Goal: Use online tool/utility: Use online tool/utility

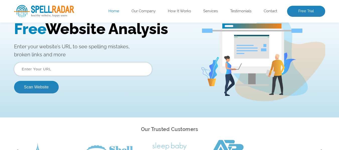
scroll to position [25, 0]
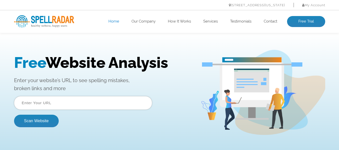
click at [83, 103] on input "text" at bounding box center [83, 103] width 138 height 14
paste input "https://suriaenergysolutions.com/"
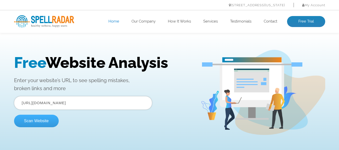
type input "https://suriaenergysolutions.com/"
click at [42, 121] on button "Scan Website" at bounding box center [36, 121] width 45 height 13
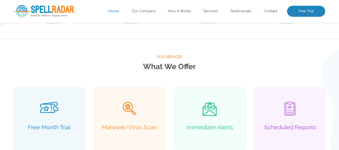
scroll to position [302, 0]
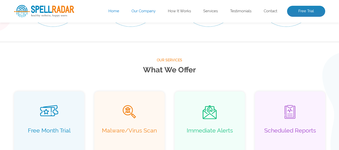
click at [142, 10] on link "Our Company" at bounding box center [144, 11] width 24 height 5
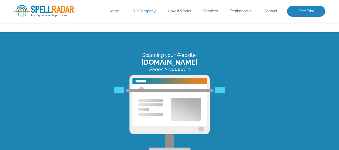
scroll to position [0, 0]
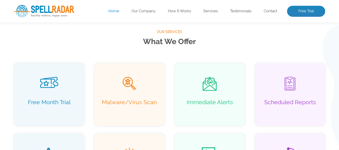
scroll to position [402, 0]
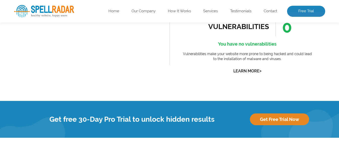
scroll to position [628, 0]
